Goal: Check status: Check status

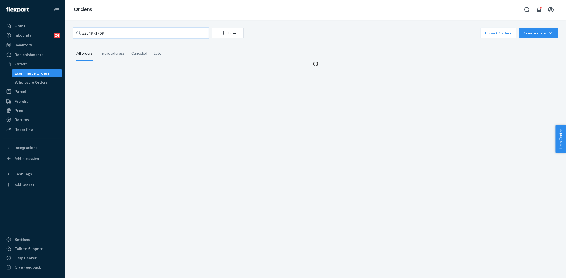
click at [168, 32] on input "#254971909" at bounding box center [141, 33] width 136 height 11
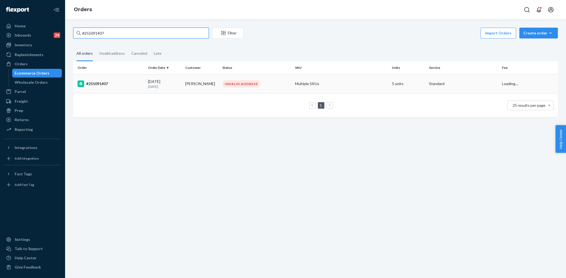
type input "#255091407"
click at [127, 81] on div "#255091407" at bounding box center [111, 84] width 66 height 7
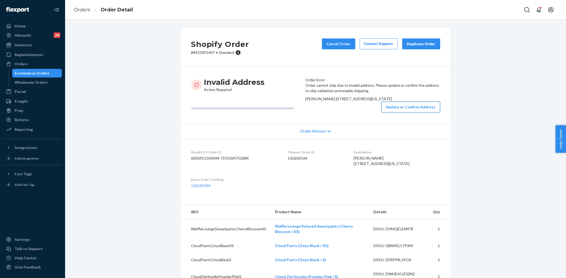
click at [393, 113] on button "Update or Confirm Address" at bounding box center [410, 107] width 59 height 11
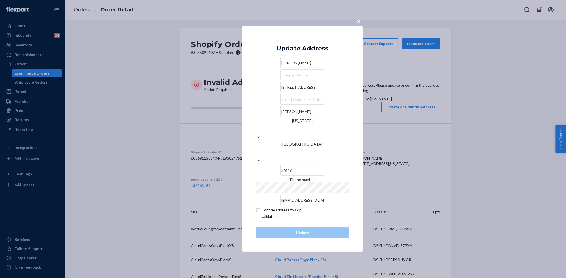
click at [287, 92] on input "[STREET_ADDRESS]" at bounding box center [302, 87] width 44 height 11
paste input "text"
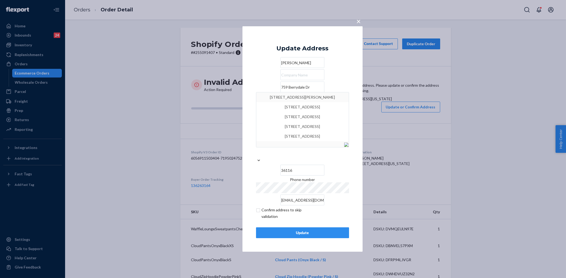
type input "759 Berrydale Dr"
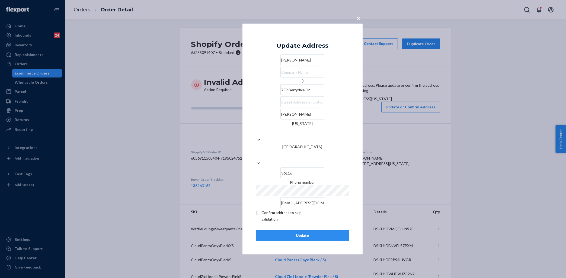
type input "[PERSON_NAME][GEOGRAPHIC_DATA]"
type input "30328"
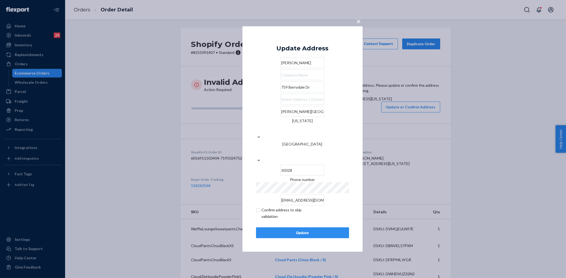
click at [303, 230] on div "Update" at bounding box center [303, 232] width 84 height 5
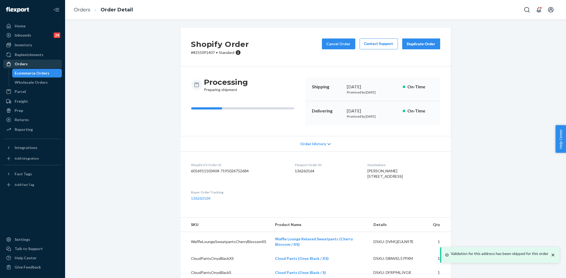
click at [33, 64] on div "Orders" at bounding box center [32, 64] width 57 height 8
